Goal: Browse casually

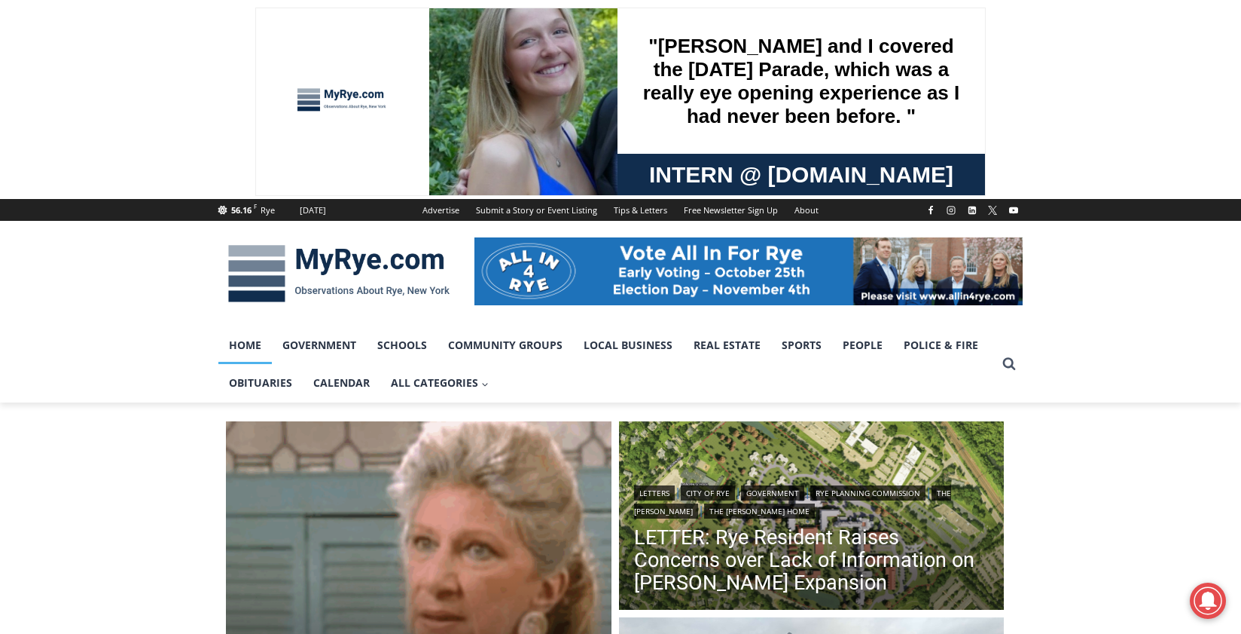
scroll to position [301, 0]
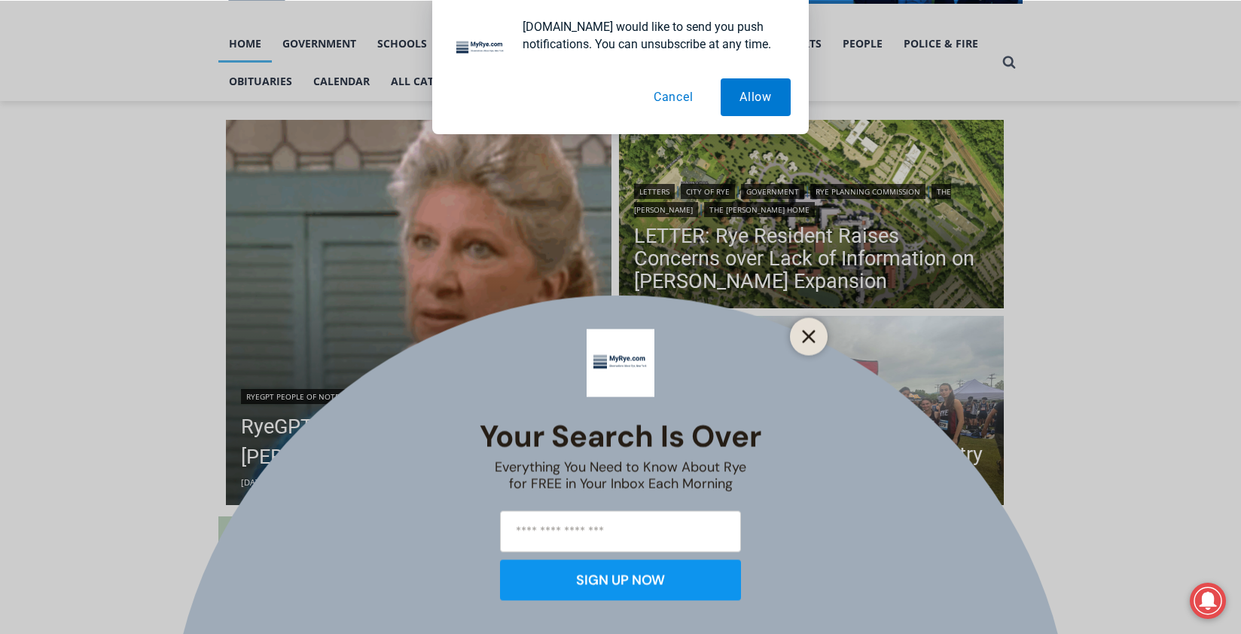
click at [805, 328] on button "Close" at bounding box center [809, 335] width 21 height 21
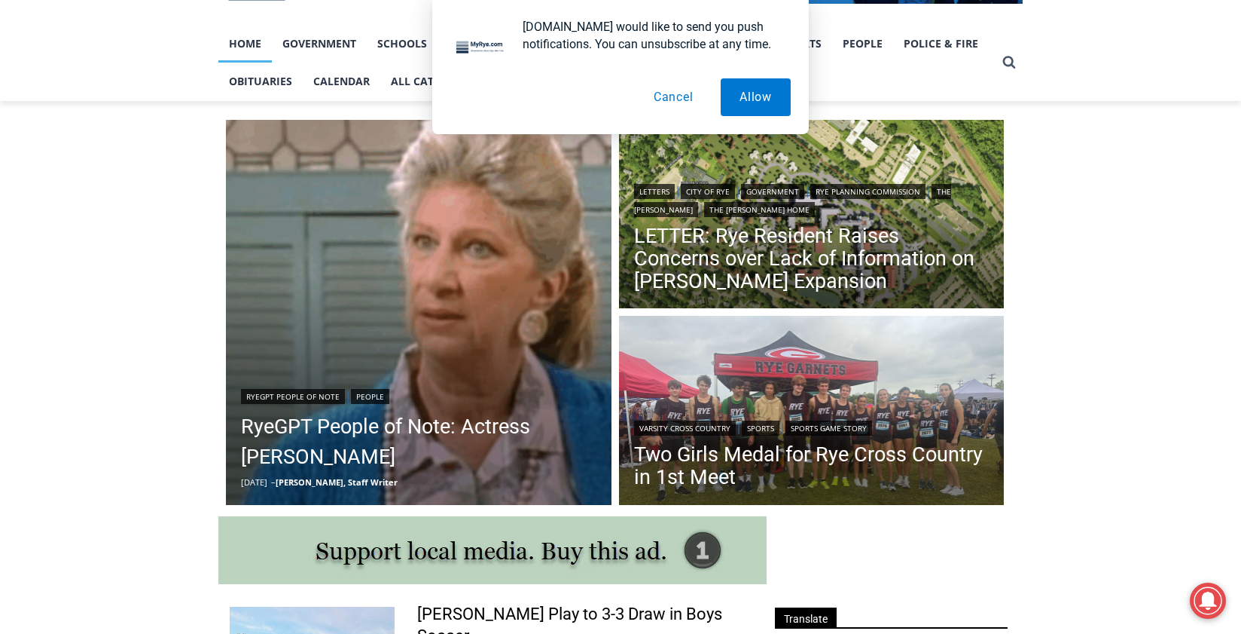
drag, startPoint x: 669, startPoint y: 92, endPoint x: 678, endPoint y: 125, distance: 34.4
click at [668, 92] on button "Cancel" at bounding box center [674, 97] width 78 height 38
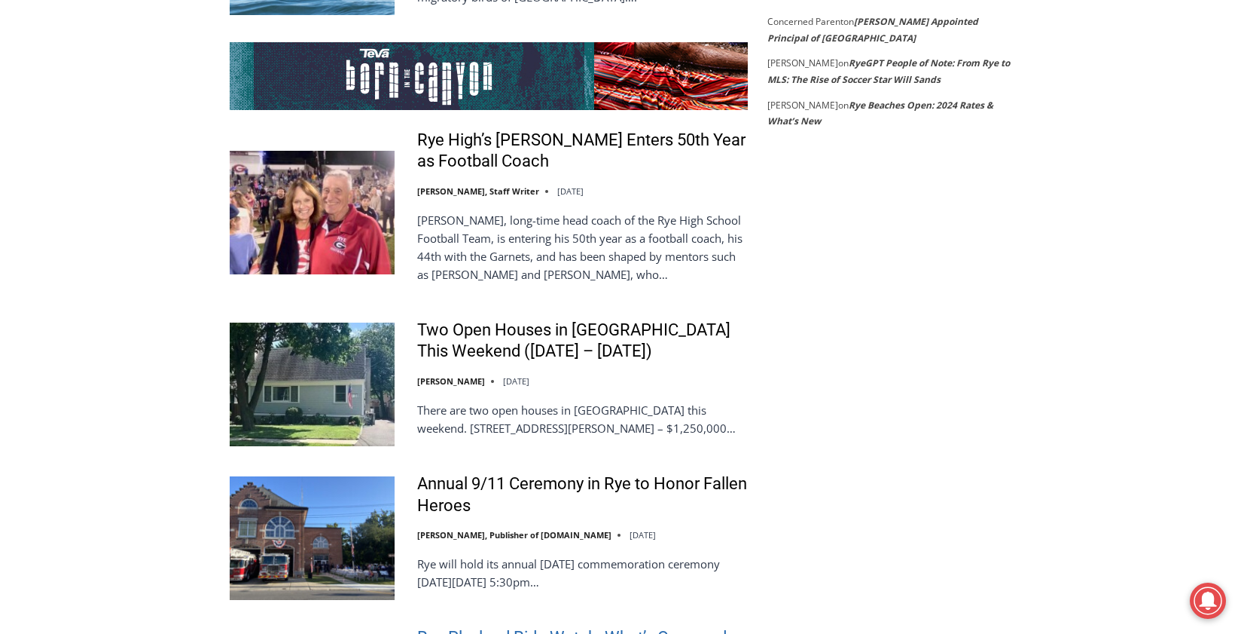
scroll to position [3164, 0]
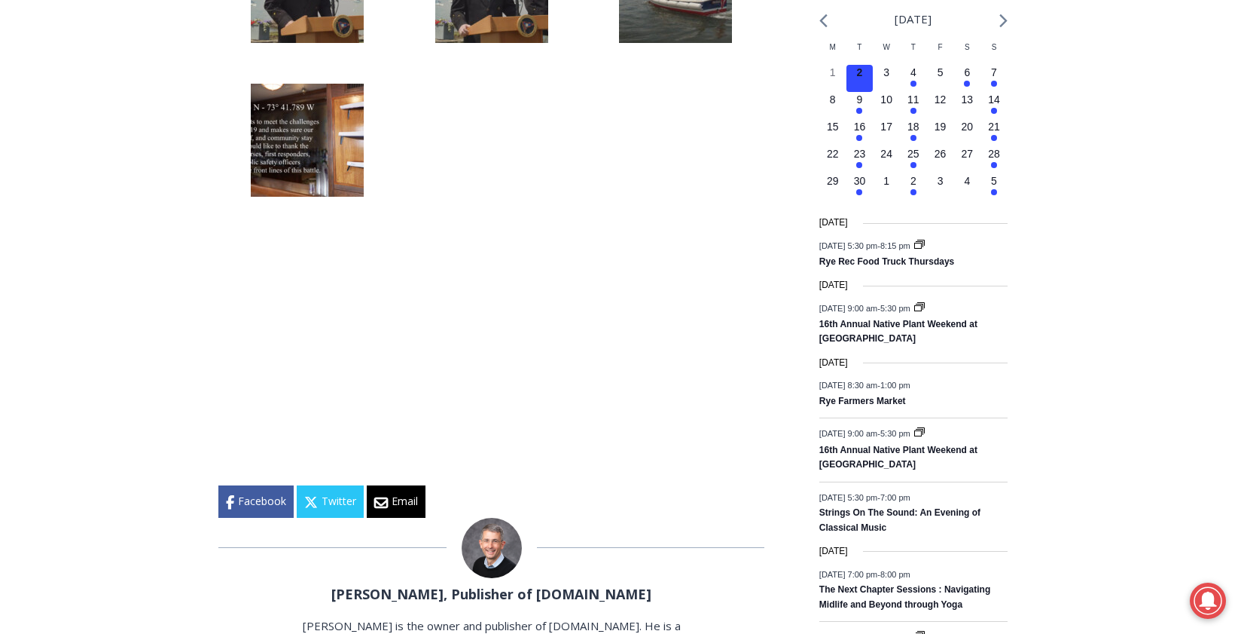
scroll to position [1507, 0]
